Goal: Information Seeking & Learning: Learn about a topic

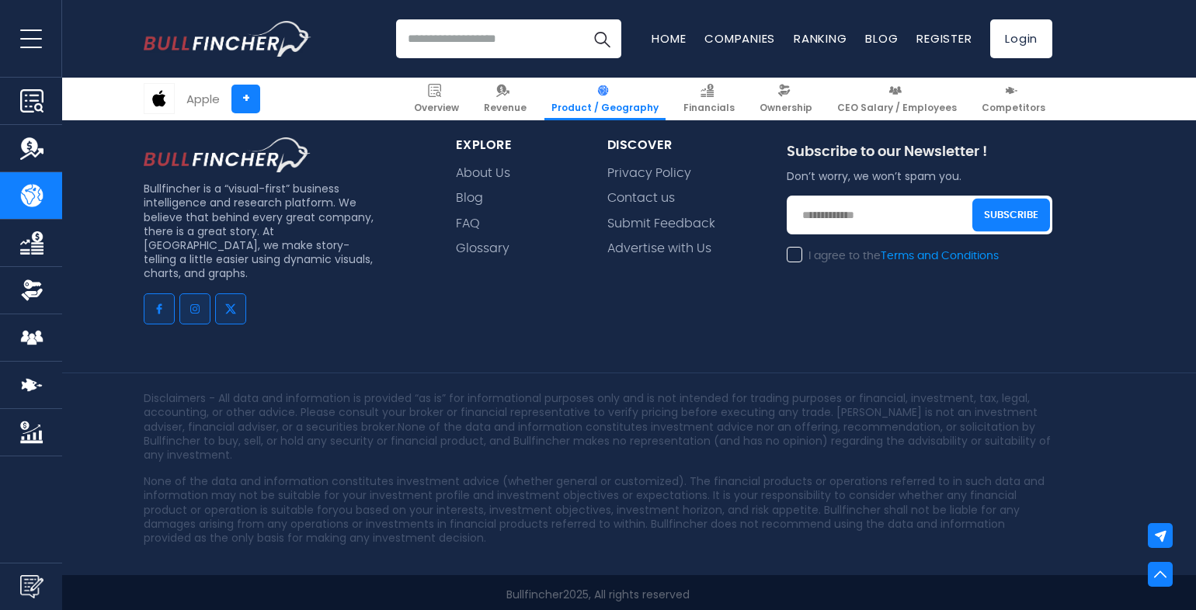
scroll to position [2651, 0]
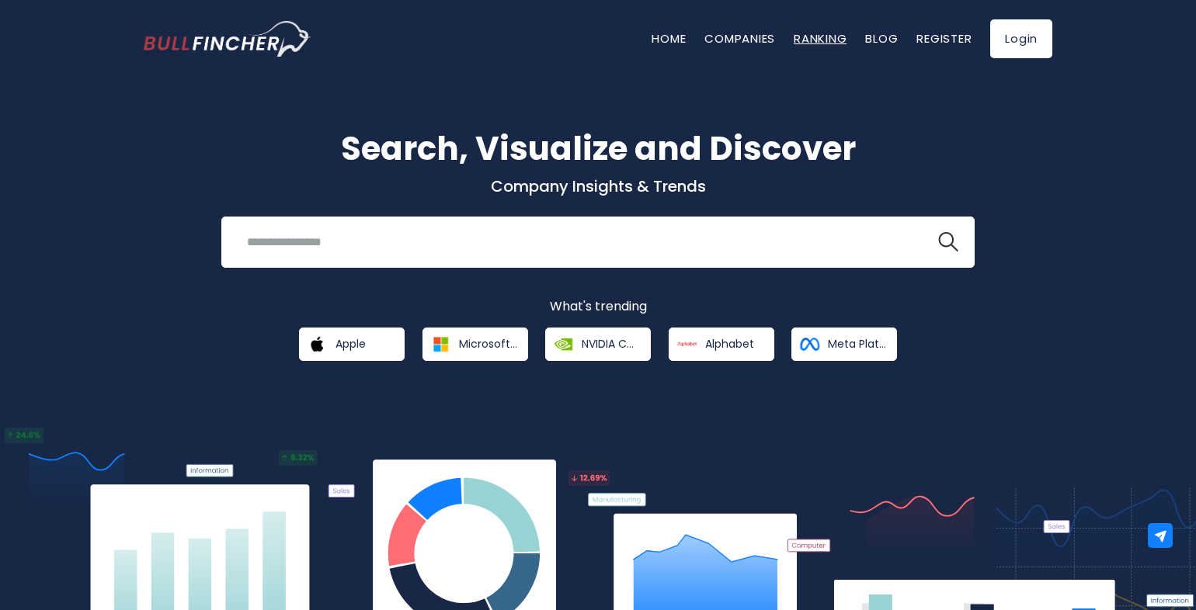
click at [815, 43] on link "Ranking" at bounding box center [819, 38] width 53 height 16
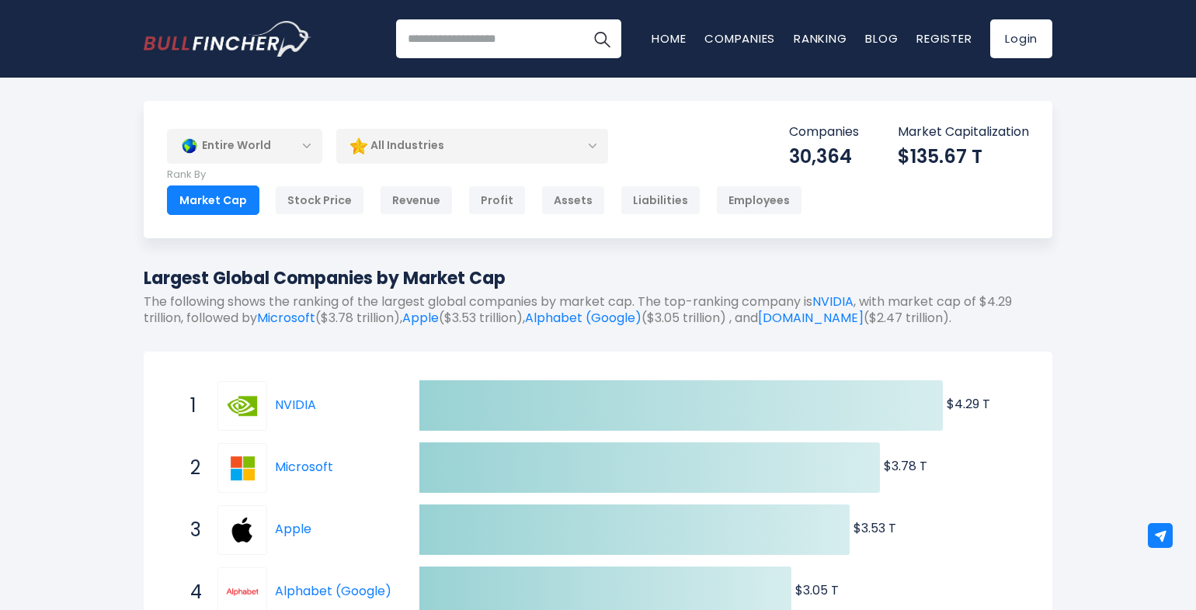
click at [307, 151] on div "Entire World" at bounding box center [244, 146] width 155 height 36
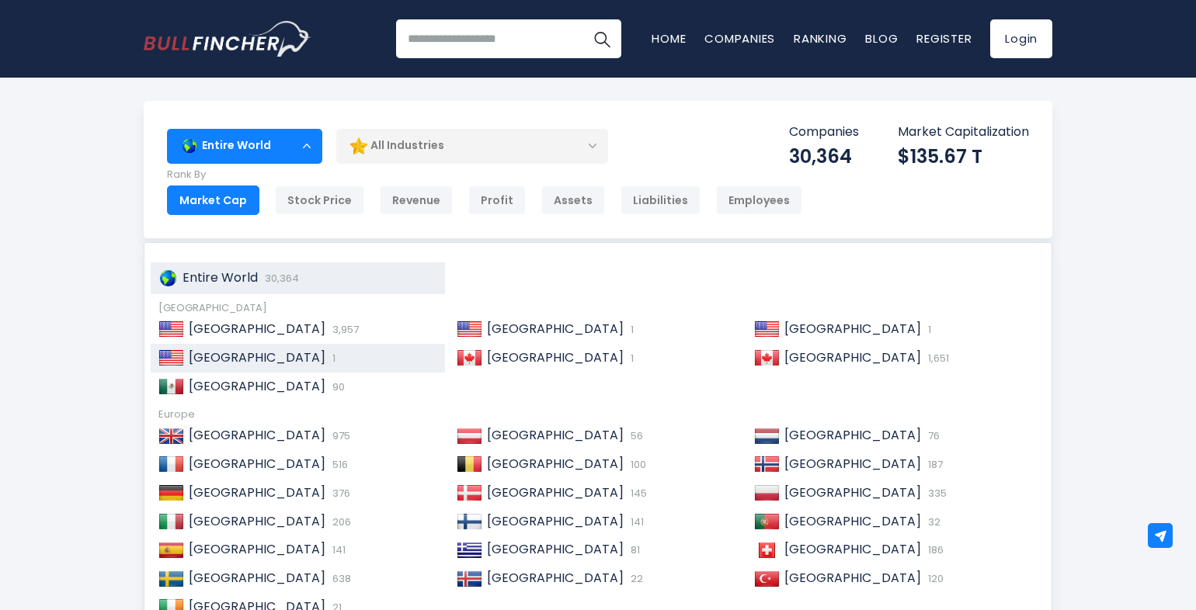
click at [245, 354] on span "United States" at bounding box center [257, 358] width 137 height 18
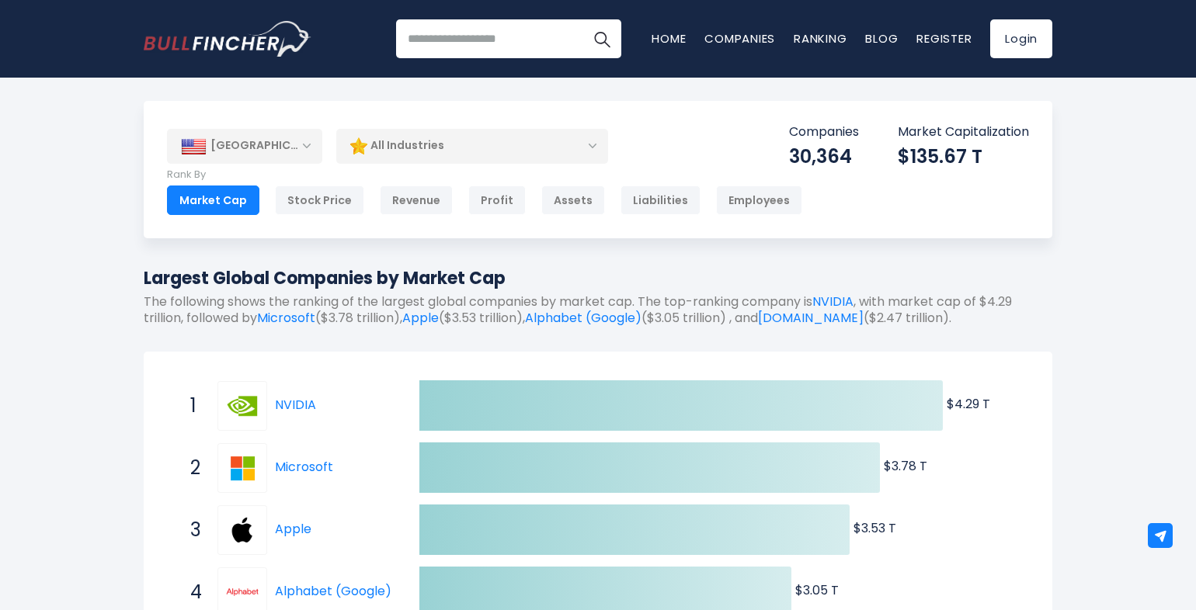
click at [315, 146] on div "United States" at bounding box center [244, 146] width 155 height 34
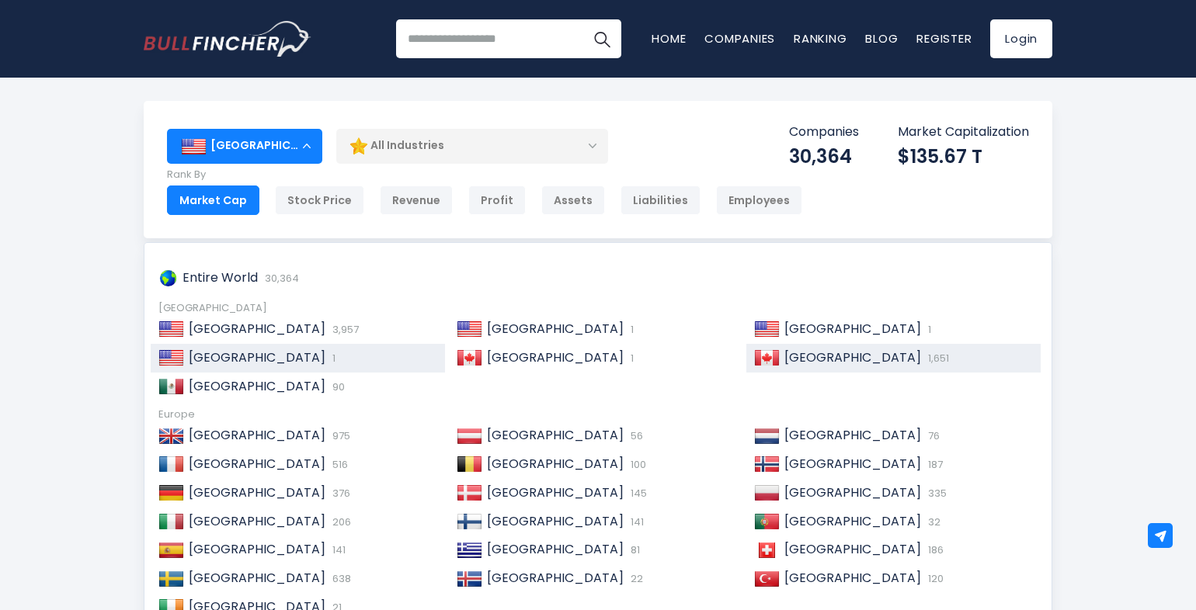
click at [800, 357] on span "Canada" at bounding box center [852, 358] width 137 height 18
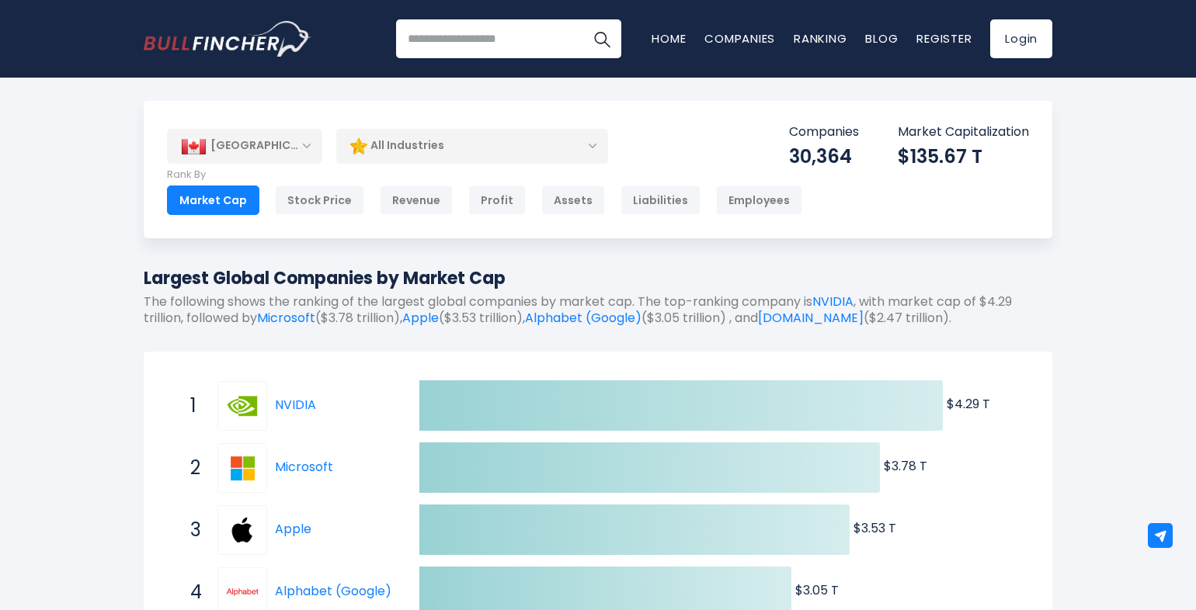
click at [307, 144] on div "Entire World" at bounding box center [244, 146] width 155 height 36
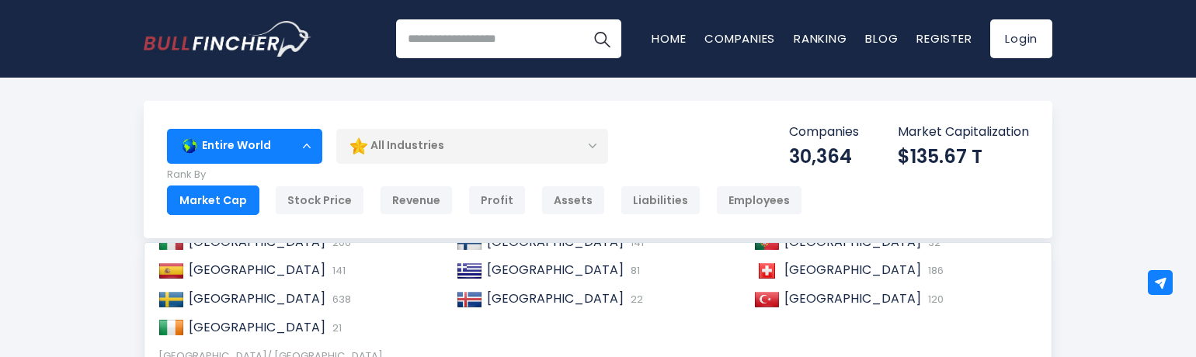
scroll to position [93, 0]
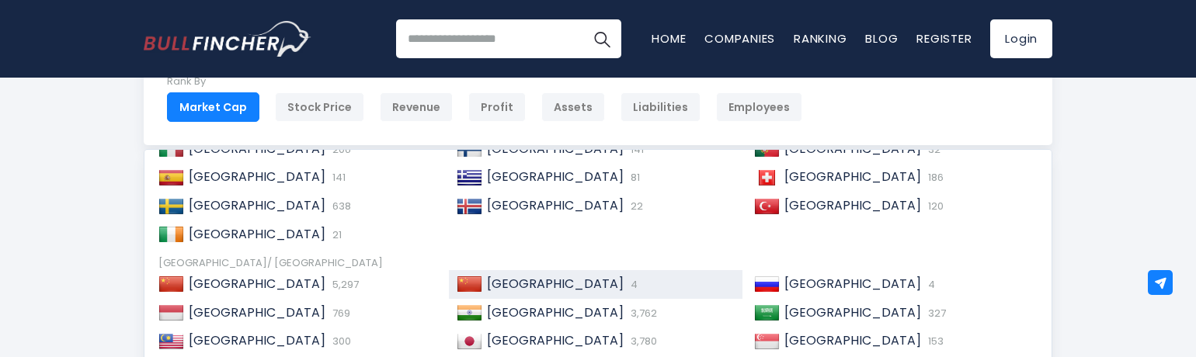
click at [488, 285] on span "China" at bounding box center [555, 284] width 137 height 18
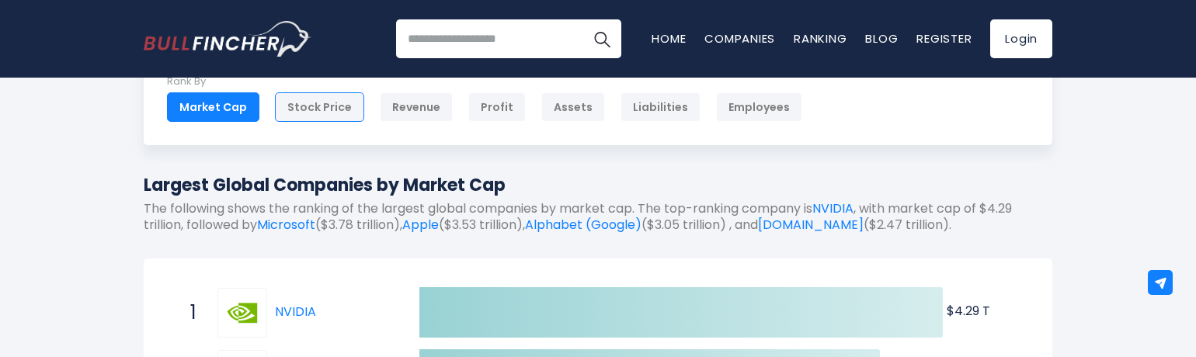
click at [300, 108] on div "Stock Price" at bounding box center [319, 107] width 89 height 30
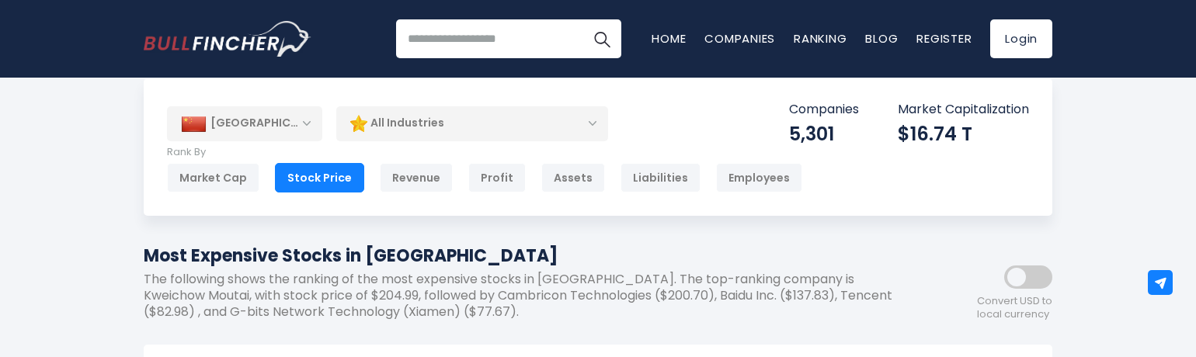
scroll to position [22, 0]
click at [312, 132] on div "China" at bounding box center [244, 124] width 155 height 34
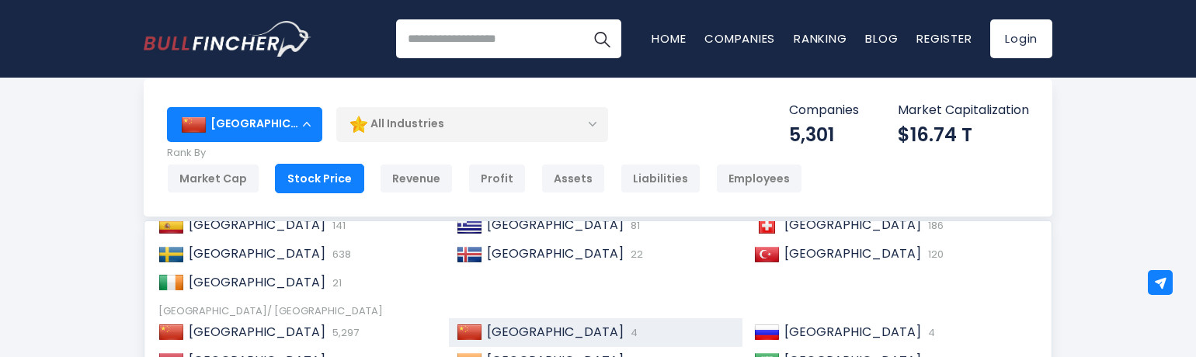
scroll to position [324, 0]
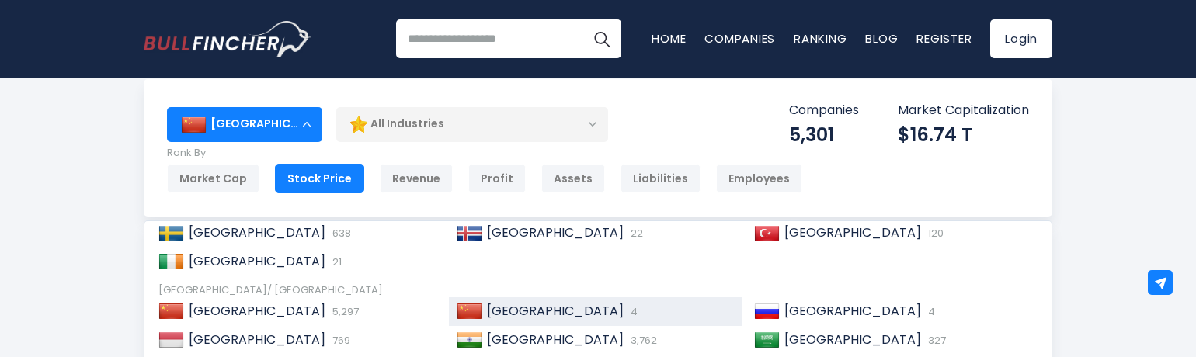
click at [309, 127] on div "China" at bounding box center [244, 124] width 155 height 34
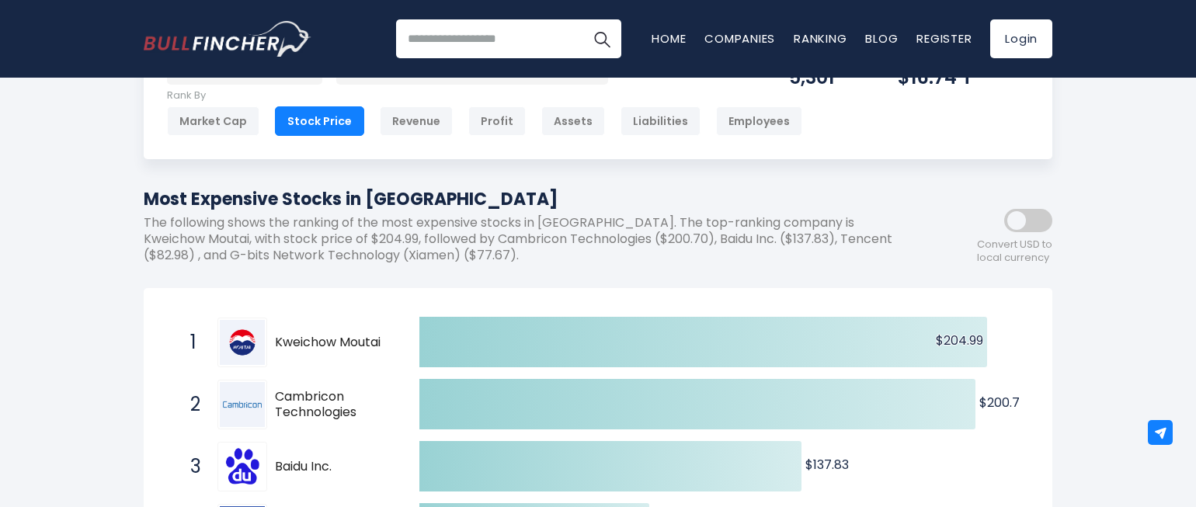
scroll to position [0, 0]
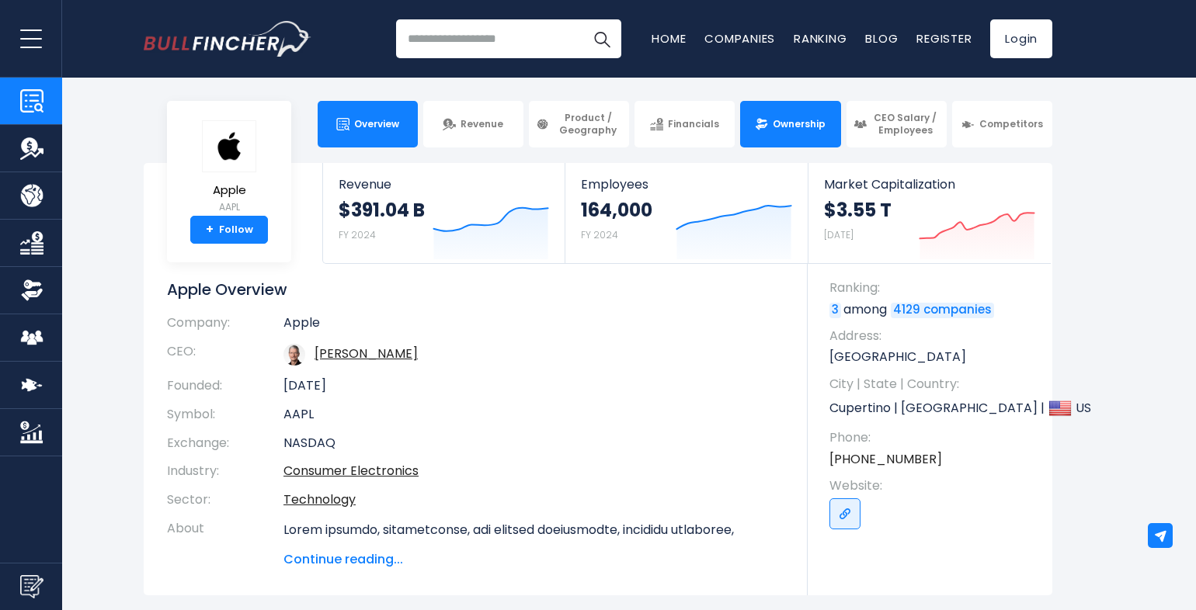
click at [786, 119] on span "Ownership" at bounding box center [798, 124] width 53 height 12
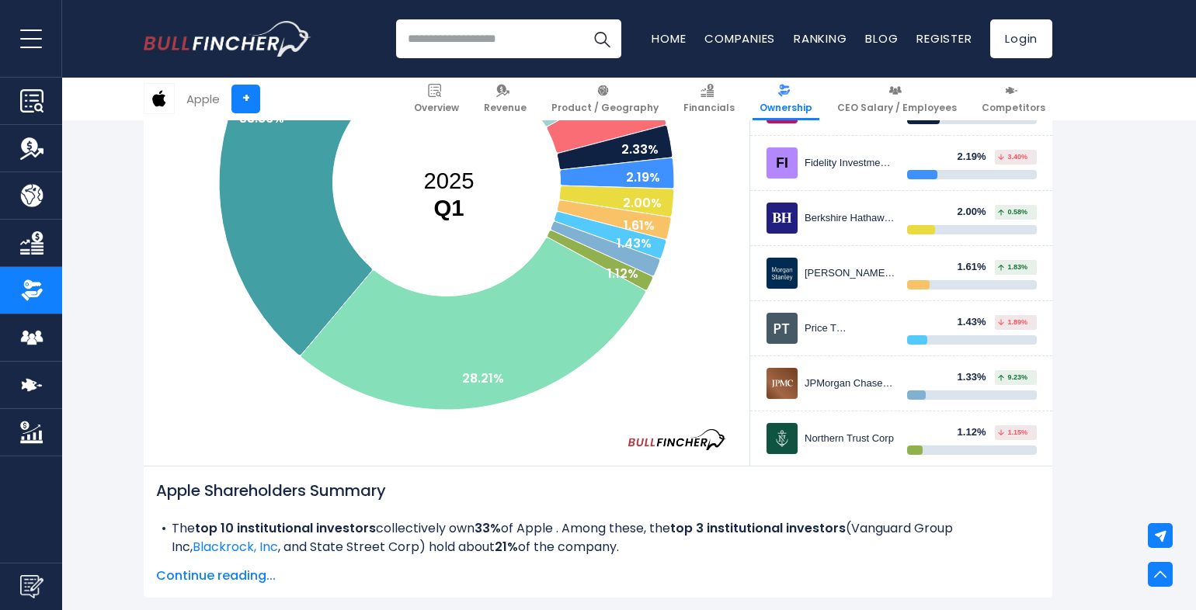
scroll to position [466, 0]
